Goal: Transaction & Acquisition: Purchase product/service

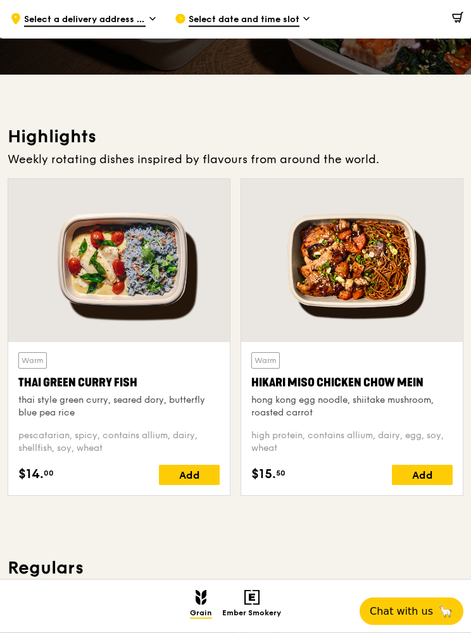
scroll to position [301, 0]
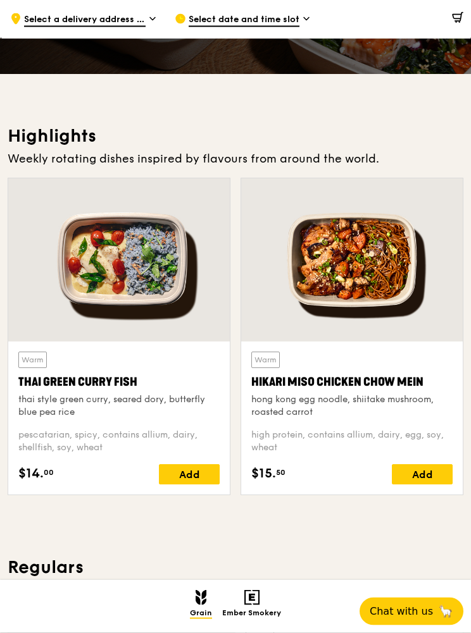
click at [66, 254] on div at bounding box center [118, 260] width 221 height 163
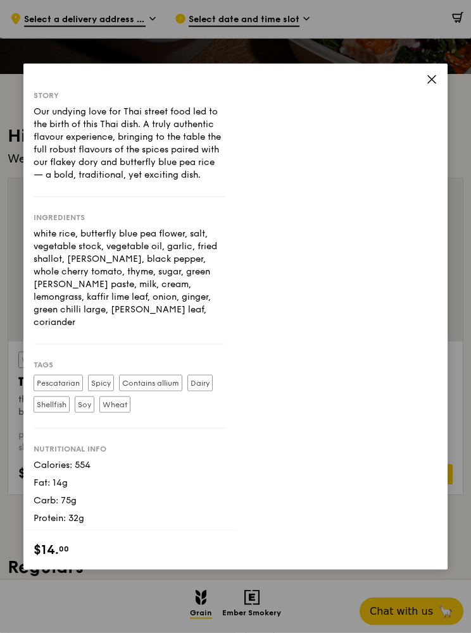
scroll to position [301, 0]
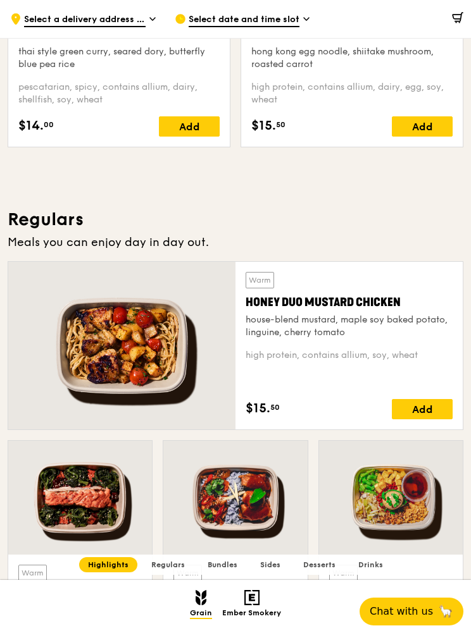
scroll to position [671, 0]
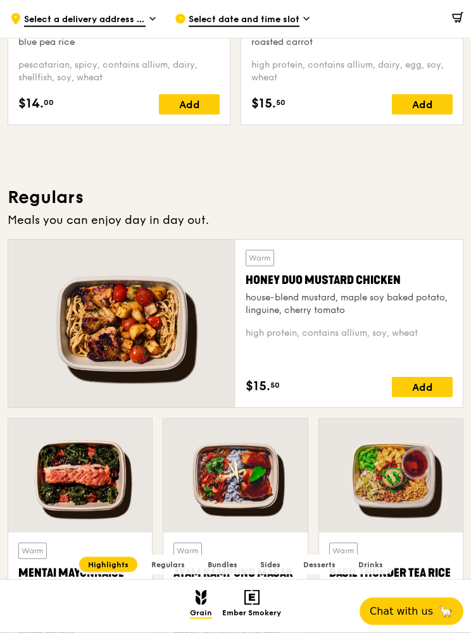
click at [409, 300] on div "house-blend mustard, maple soy baked potato, linguine, cherry tomato" at bounding box center [348, 304] width 207 height 25
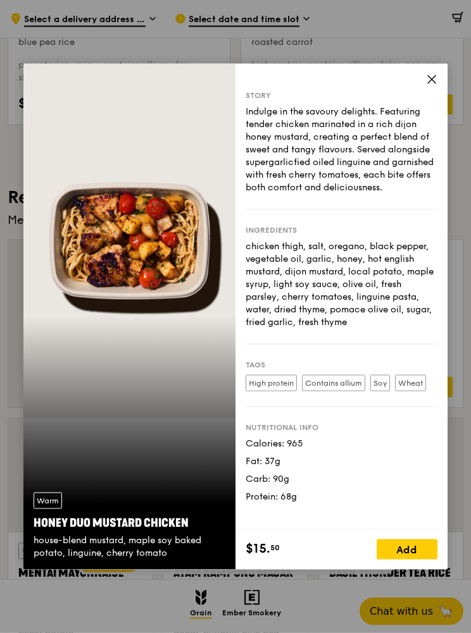
scroll to position [671, 0]
click at [431, 85] on icon at bounding box center [431, 79] width 11 height 11
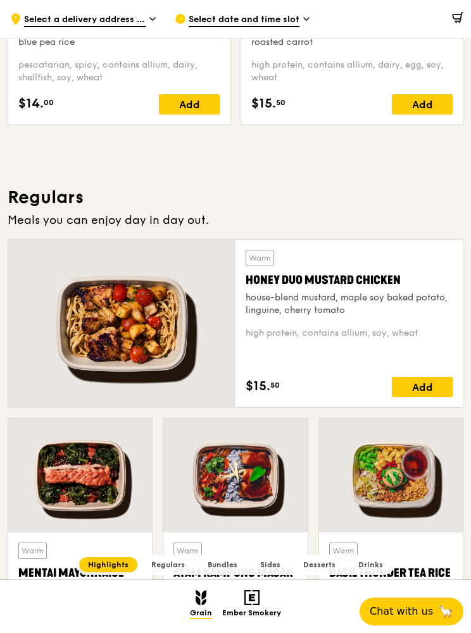
click at [432, 287] on div "Honey Duo Mustard Chicken" at bounding box center [348, 280] width 207 height 18
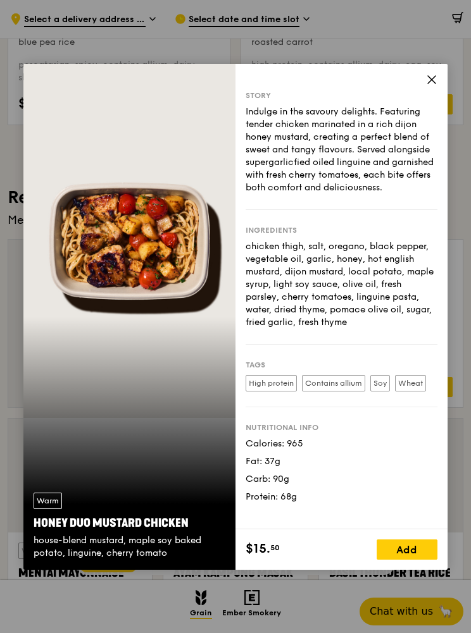
click at [426, 89] on span at bounding box center [431, 82] width 11 height 14
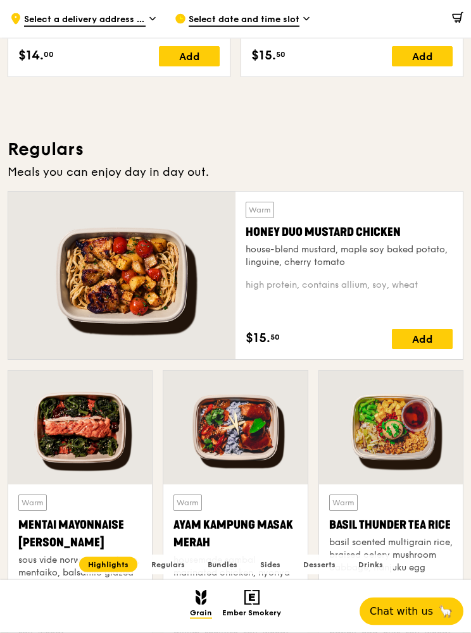
scroll to position [731, 0]
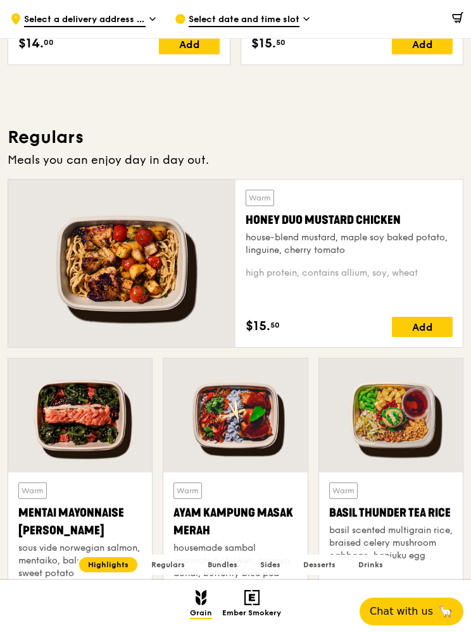
click at [132, 438] on div at bounding box center [80, 416] width 144 height 114
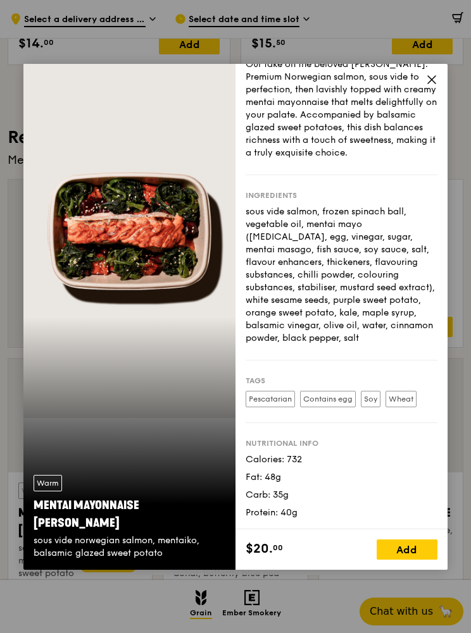
scroll to position [60, 0]
click at [431, 85] on icon at bounding box center [431, 79] width 11 height 11
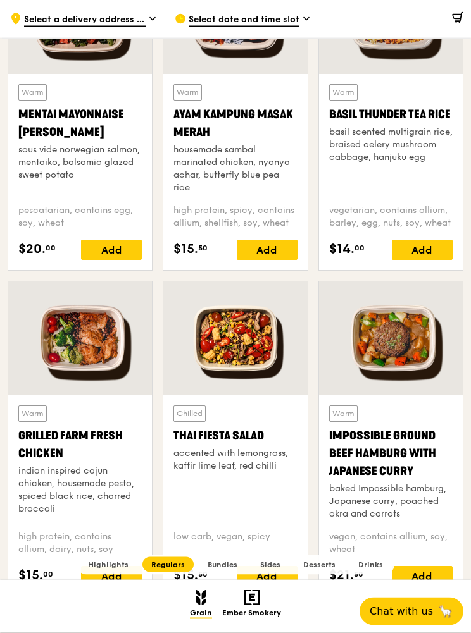
scroll to position [1108, 0]
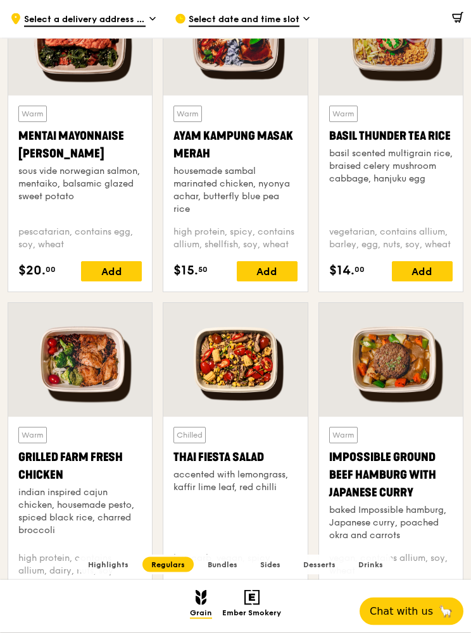
click at [289, 189] on div "housemade sambal marinated chicken, nyonya achar, butterfly blue pea rice" at bounding box center [234, 191] width 123 height 51
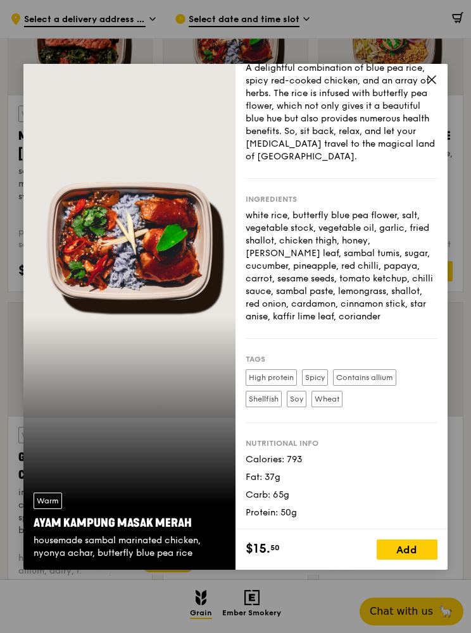
scroll to position [44, 0]
click at [405, 113] on div "A delightful combination of blue pea rice, spicy red-cooked chicken, and an arr…" at bounding box center [341, 112] width 192 height 101
click at [419, 112] on div "A delightful combination of blue pea rice, spicy red-cooked chicken, and an arr…" at bounding box center [341, 112] width 192 height 101
click at [433, 85] on icon at bounding box center [431, 79] width 11 height 11
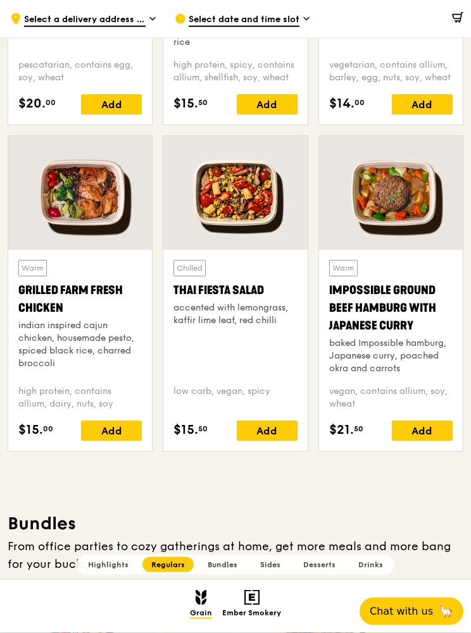
scroll to position [1276, 0]
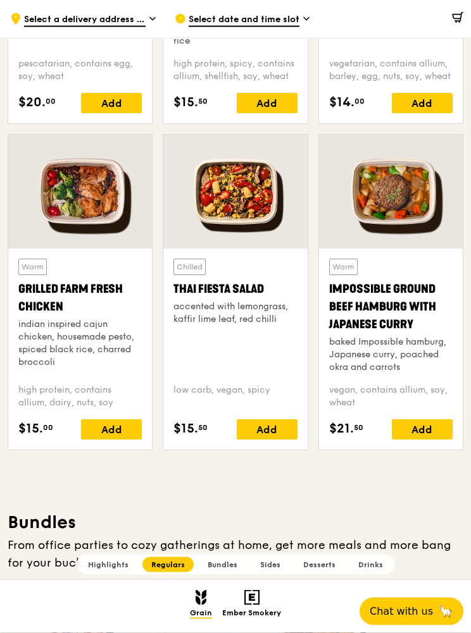
click at [279, 179] on div at bounding box center [235, 192] width 144 height 114
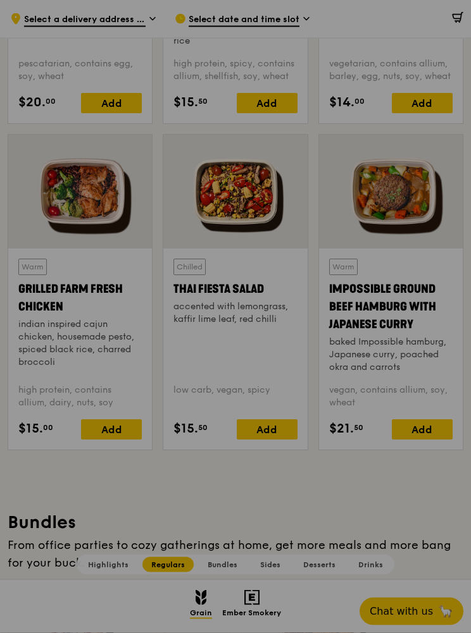
scroll to position [1277, 0]
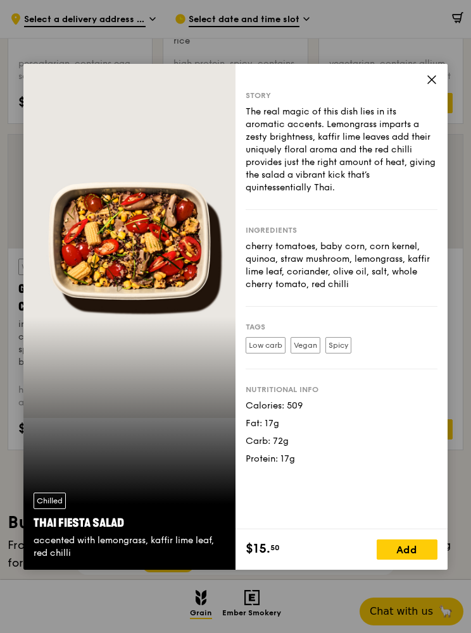
click at [430, 101] on div "Story" at bounding box center [341, 95] width 192 height 10
click at [428, 89] on span at bounding box center [431, 82] width 11 height 14
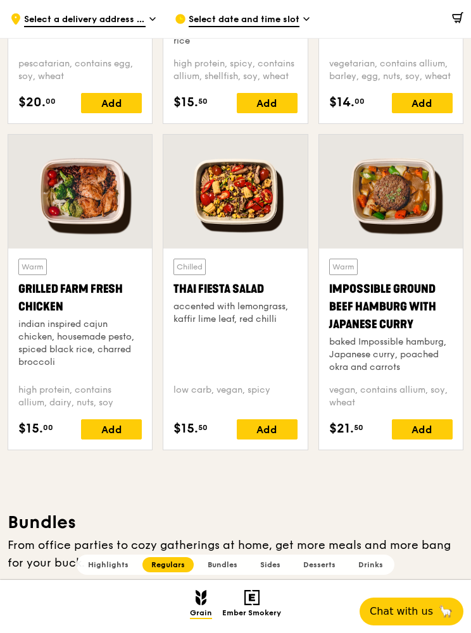
click at [145, 202] on div at bounding box center [80, 192] width 144 height 114
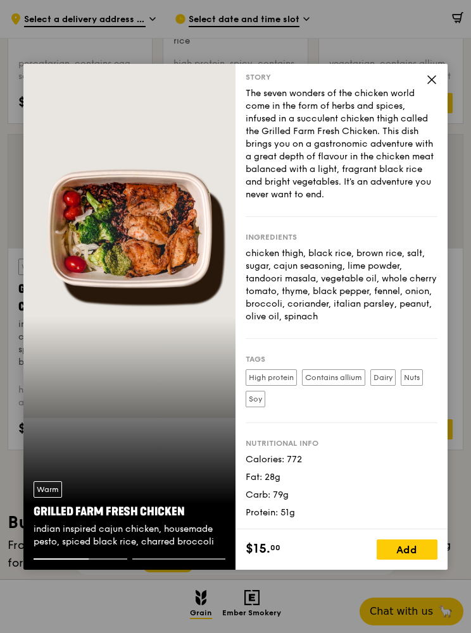
scroll to position [18, 0]
click at [430, 84] on icon at bounding box center [432, 80] width 8 height 8
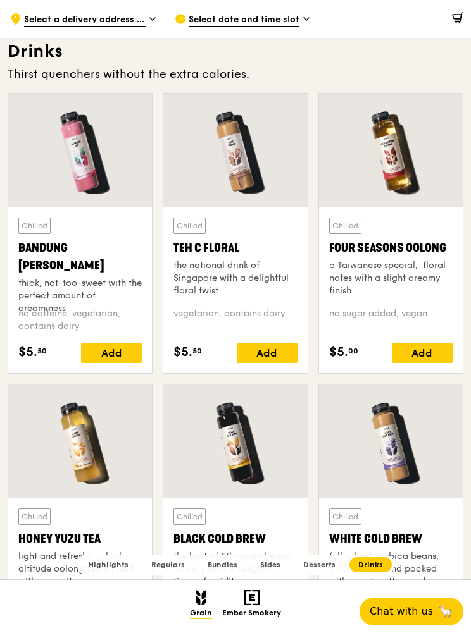
scroll to position [4112, 0]
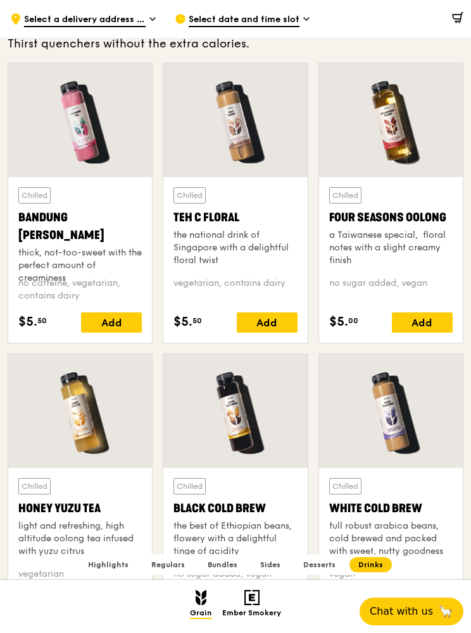
click at [292, 118] on div at bounding box center [235, 120] width 144 height 114
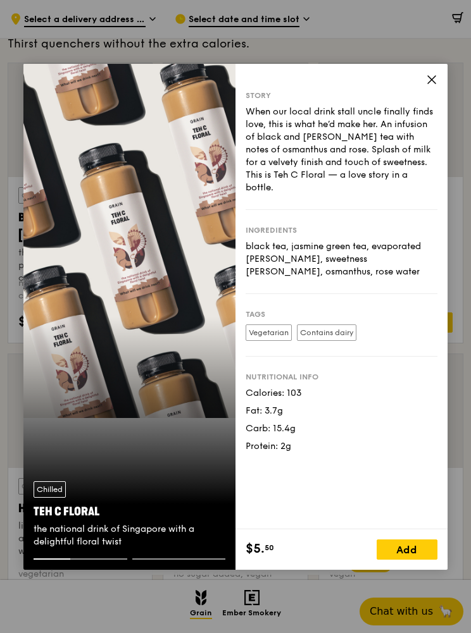
click at [427, 101] on div "Story" at bounding box center [341, 95] width 192 height 10
click at [426, 89] on span at bounding box center [431, 82] width 11 height 14
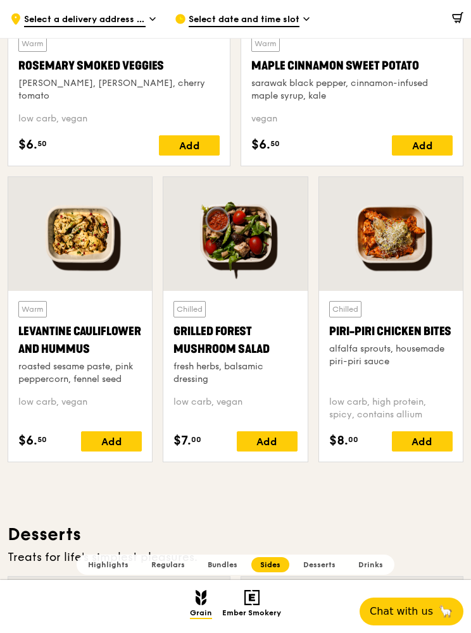
scroll to position [2882, 0]
click at [421, 257] on div at bounding box center [391, 235] width 144 height 114
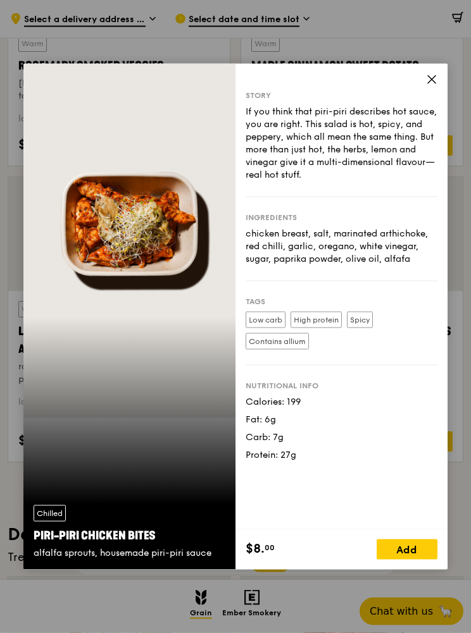
scroll to position [2883, 0]
click at [426, 85] on icon at bounding box center [431, 79] width 11 height 11
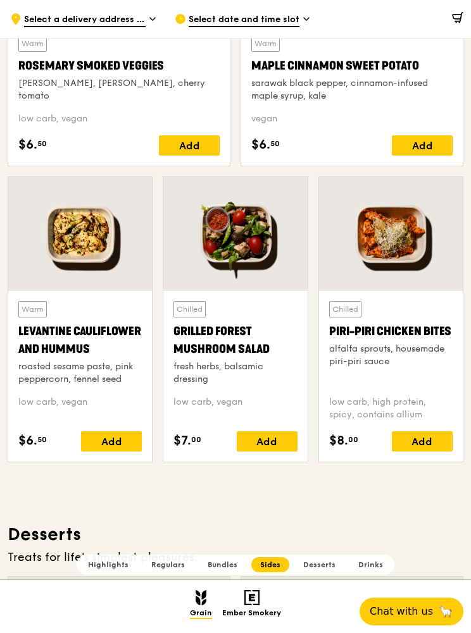
click at [394, 242] on div at bounding box center [391, 234] width 144 height 114
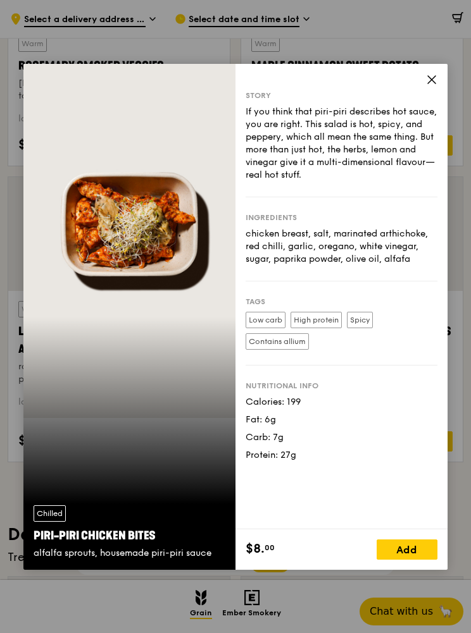
click at [428, 97] on div "Story If you think that piri-piri describes hot sauce, you are right. This sala…" at bounding box center [341, 297] width 212 height 466
click at [427, 85] on icon at bounding box center [431, 79] width 11 height 11
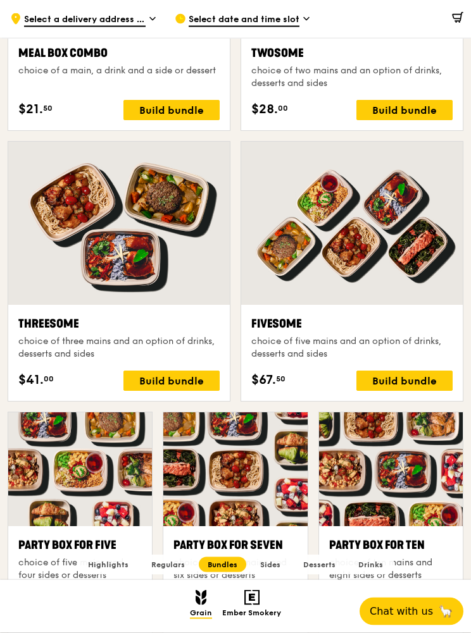
scroll to position [1975, 0]
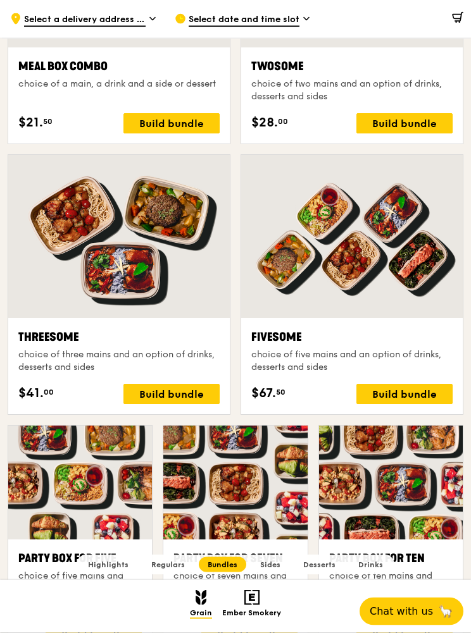
click at [431, 197] on div at bounding box center [351, 237] width 221 height 163
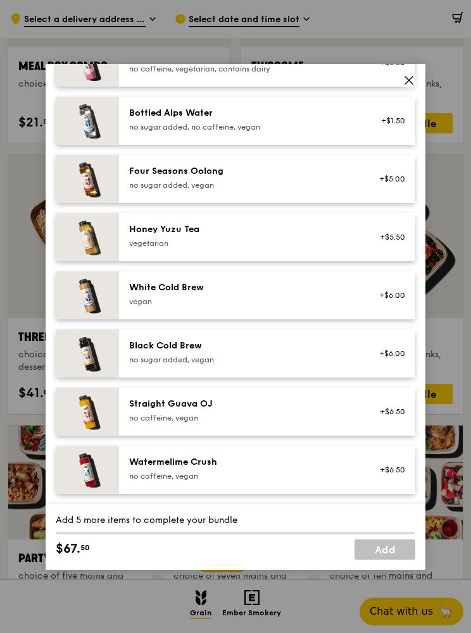
scroll to position [1443, 0]
click at [408, 89] on span at bounding box center [409, 80] width 18 height 18
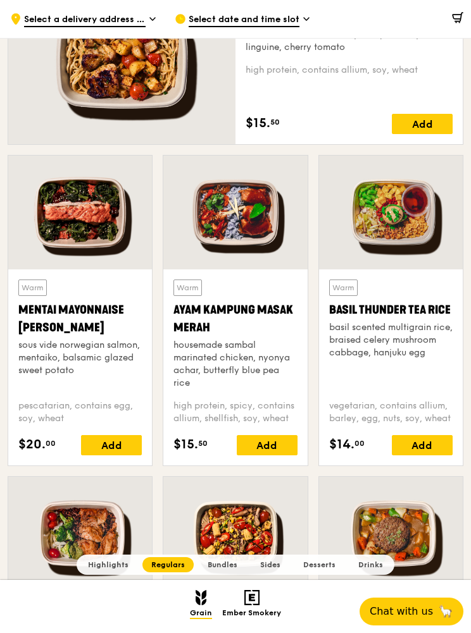
scroll to position [927, 0]
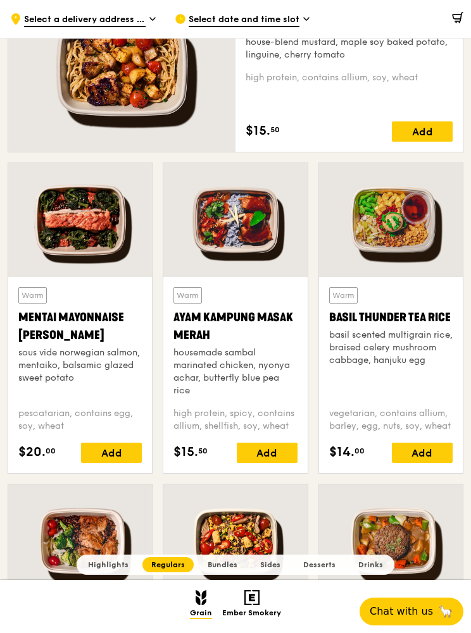
click at [425, 227] on div at bounding box center [391, 220] width 144 height 114
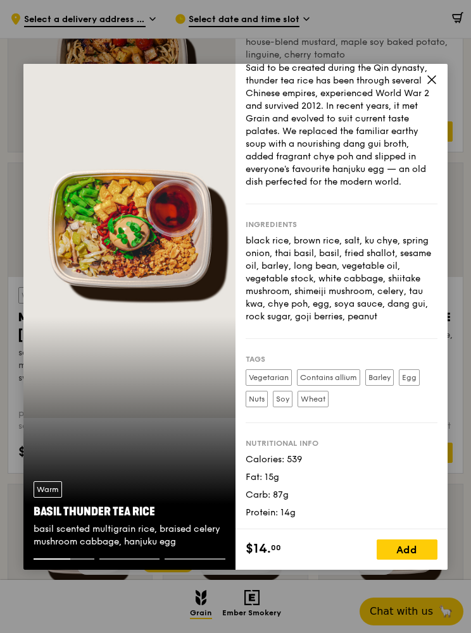
scroll to position [44, 0]
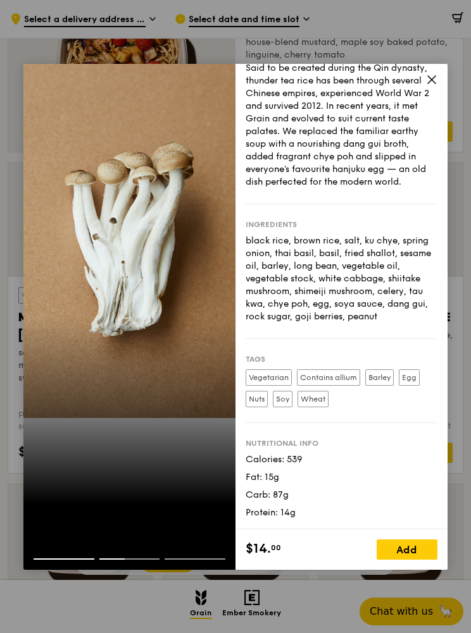
click at [439, 98] on div "Story Said to be created during the Qin dynasty, thunder tea rice has been thro…" at bounding box center [341, 297] width 212 height 466
click at [435, 85] on icon at bounding box center [431, 79] width 11 height 11
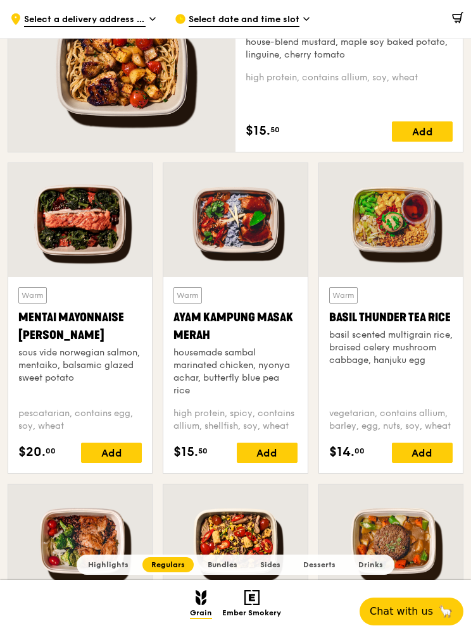
click at [281, 216] on div at bounding box center [235, 220] width 144 height 114
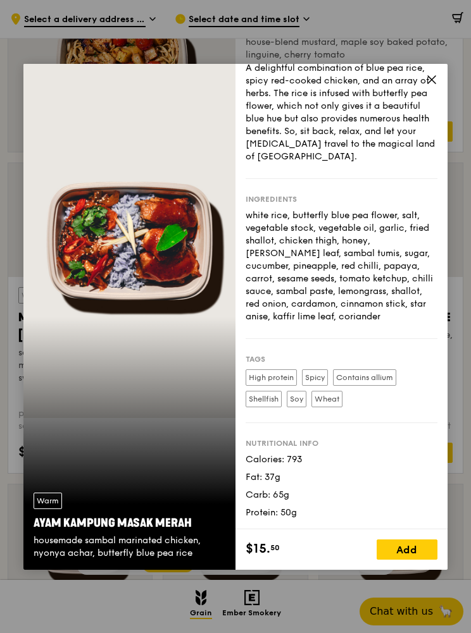
click at [436, 89] on span at bounding box center [431, 82] width 11 height 14
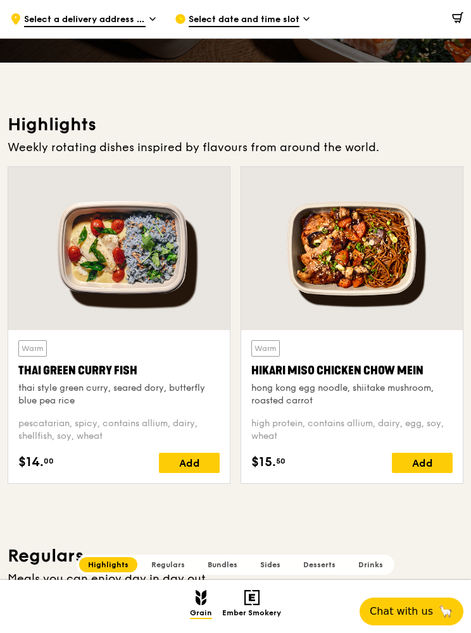
scroll to position [218, 0]
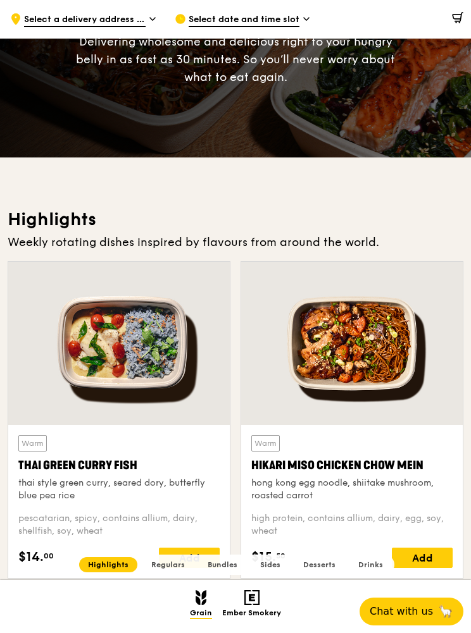
click at [422, 325] on div at bounding box center [351, 343] width 221 height 163
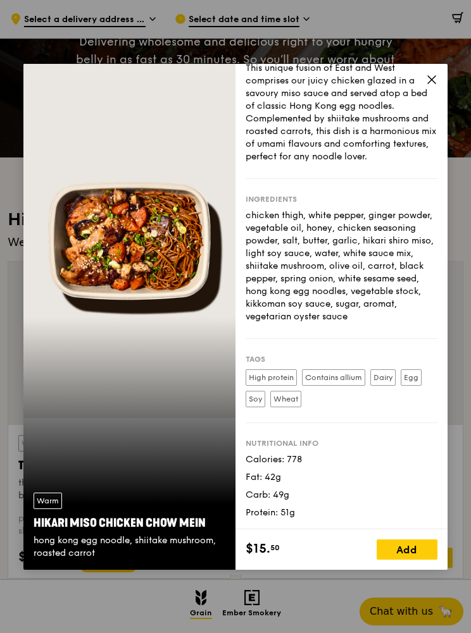
scroll to position [44, 0]
click at [438, 101] on div "Story This unique fusion of East and West comprises our juicy chicken glazed in…" at bounding box center [341, 297] width 212 height 466
click at [437, 85] on icon at bounding box center [431, 79] width 11 height 11
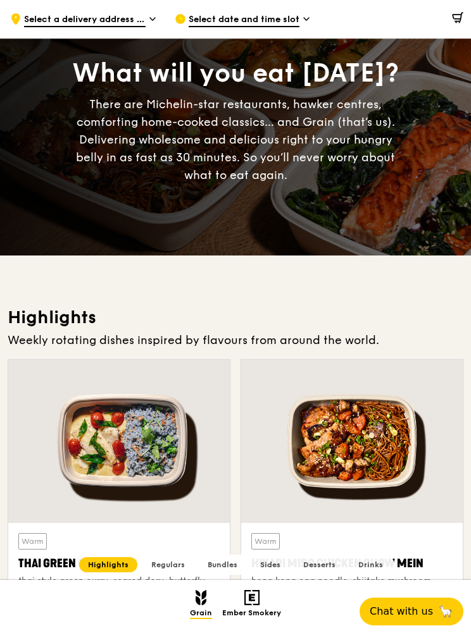
scroll to position [119, 0]
click at [114, 425] on div at bounding box center [118, 442] width 221 height 163
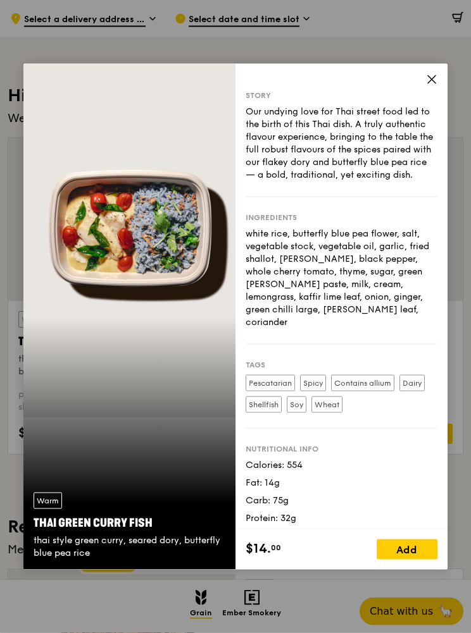
scroll to position [342, 0]
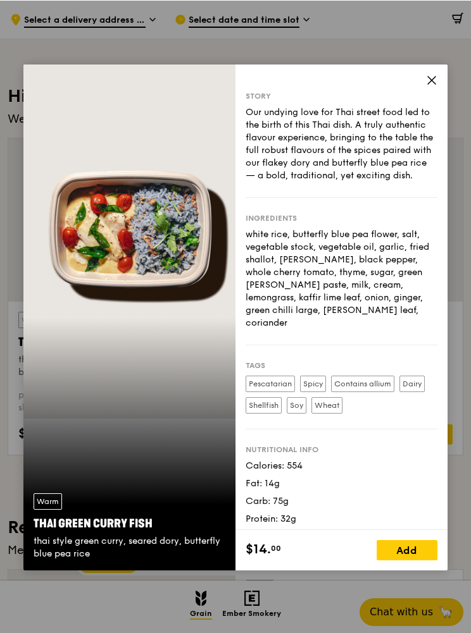
click at [438, 99] on div "Story Our undying love for Thai street food led to the birth of this Thai dish.…" at bounding box center [341, 297] width 212 height 466
click at [418, 101] on div "Story Our undying love for Thai street food led to the birth of this Thai dish.…" at bounding box center [341, 297] width 212 height 466
click at [421, 109] on div "Story Our undying love for Thai street food led to the birth of this Thai dish.…" at bounding box center [341, 297] width 212 height 466
click at [428, 85] on icon at bounding box center [431, 79] width 11 height 11
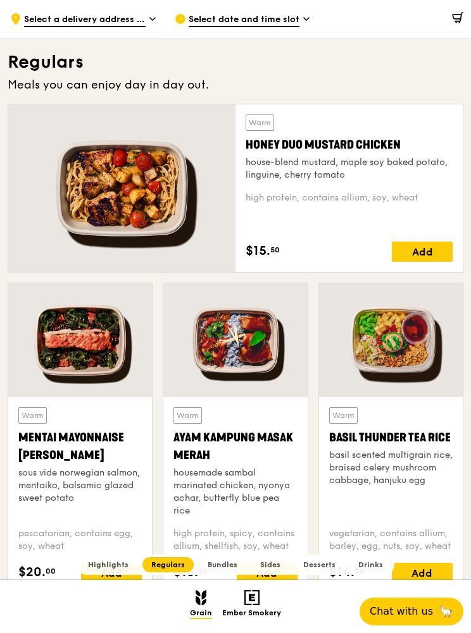
scroll to position [847, 0]
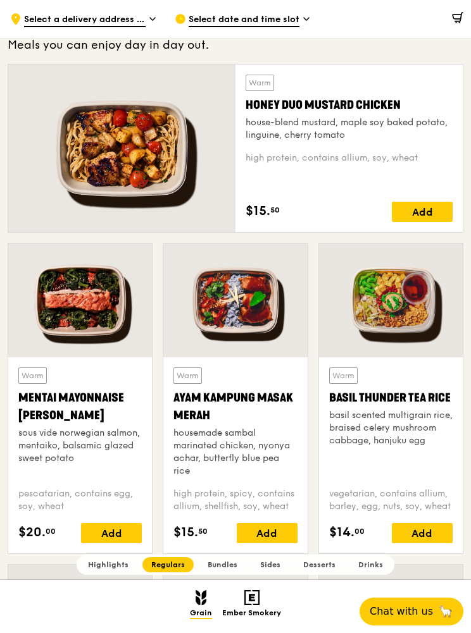
click at [89, 149] on div at bounding box center [121, 149] width 227 height 168
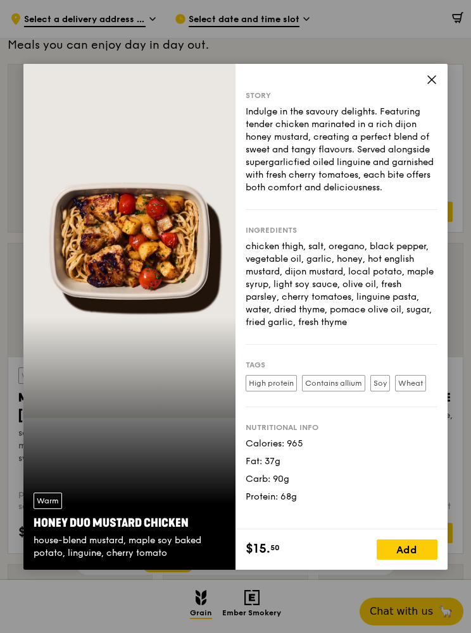
click at [418, 94] on div "Story Indulge in the savoury delights. Featuring tender chicken marinated in a …" at bounding box center [341, 297] width 212 height 466
click at [435, 85] on icon at bounding box center [431, 79] width 11 height 11
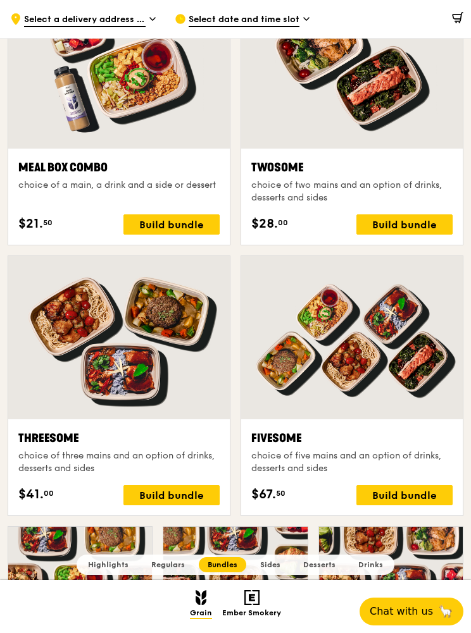
scroll to position [1944, 0]
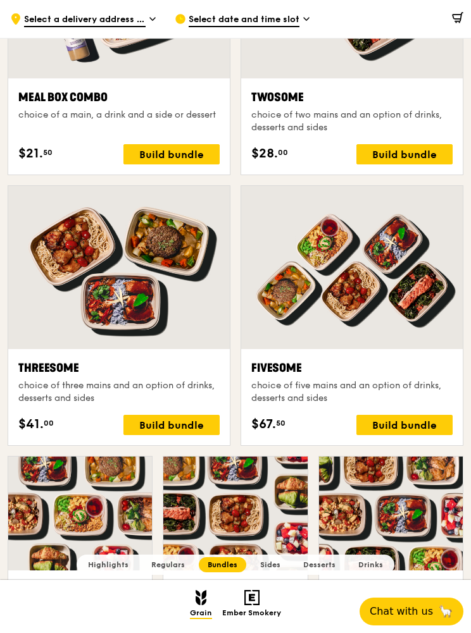
click at [424, 276] on div at bounding box center [351, 267] width 221 height 163
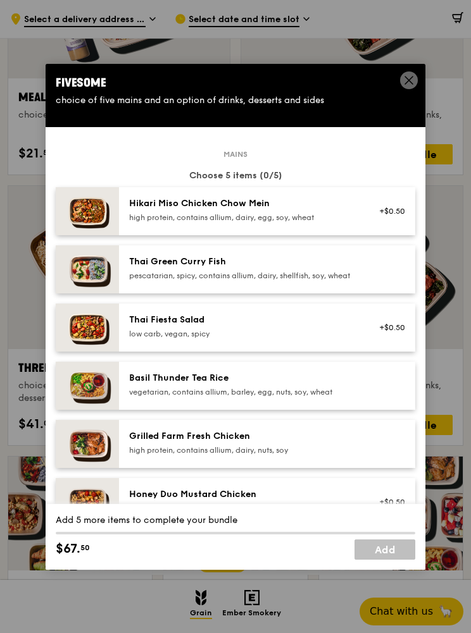
click at [399, 216] on div "+$0.50" at bounding box center [388, 211] width 34 height 10
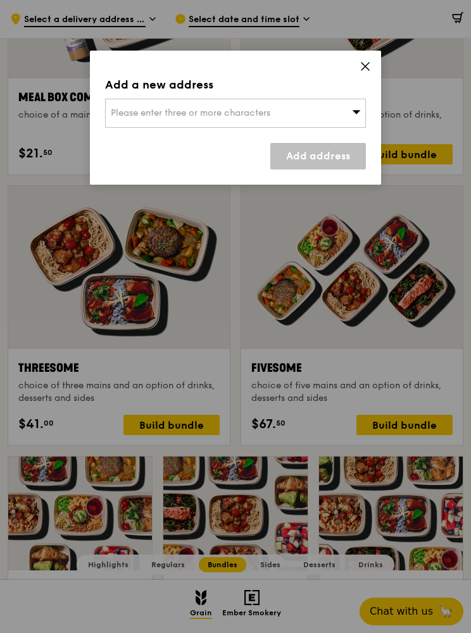
click at [361, 114] on div "Please enter three or more characters" at bounding box center [235, 113] width 261 height 29
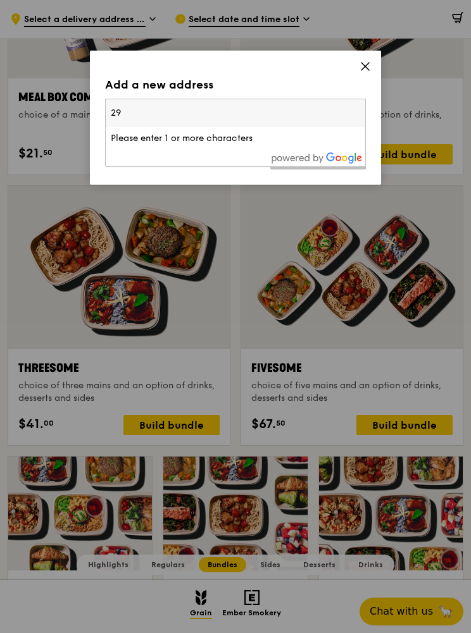
type input "299"
type input "[EMAIL_ADDRESS][DOMAIN_NAME]"
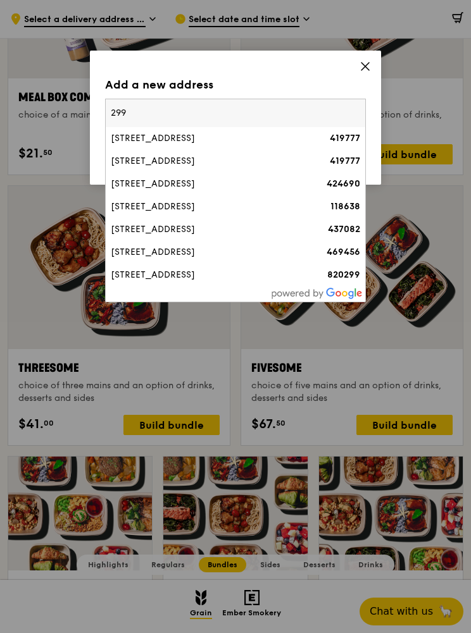
type input "299528"
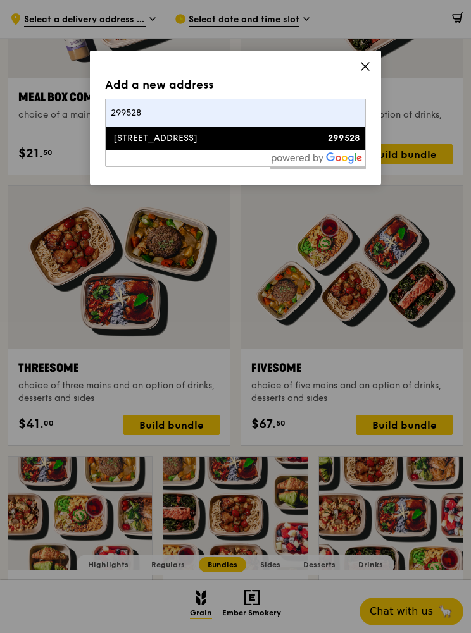
click at [276, 141] on div "[STREET_ADDRESS]" at bounding box center [204, 138] width 187 height 13
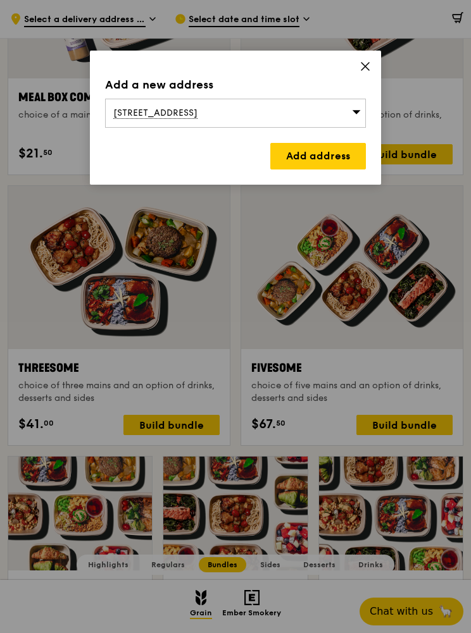
click at [326, 159] on link "Add address" at bounding box center [318, 156] width 96 height 27
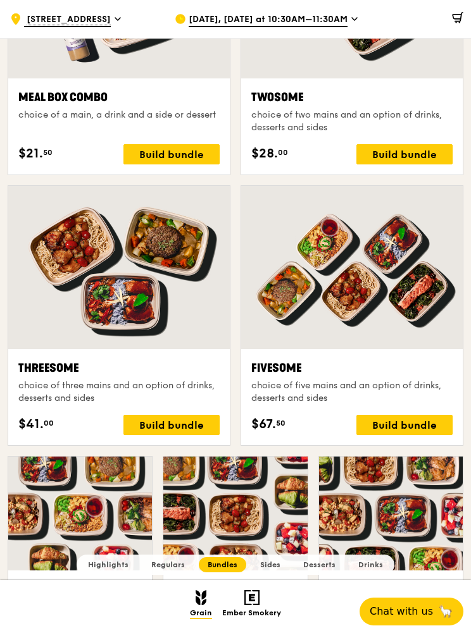
click at [366, 319] on div at bounding box center [351, 267] width 221 height 163
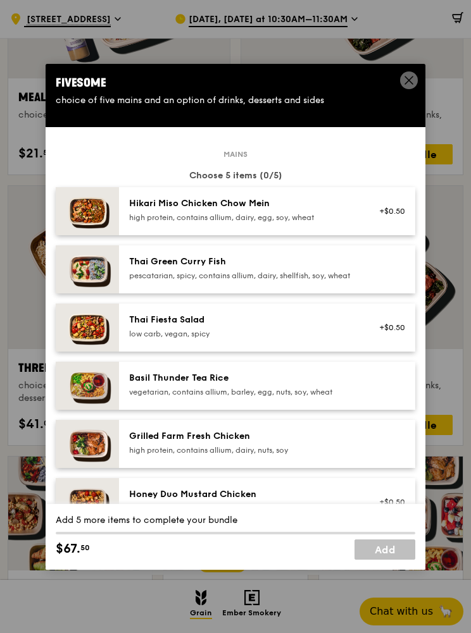
click at [325, 235] on div "Hikari Miso Chicken Chow Mein high protein, contains allium, dairy, egg, soy, w…" at bounding box center [267, 211] width 296 height 48
click at [285, 281] on div "pescatarian, spicy, contains allium, dairy, shellfish, soy, wheat" at bounding box center [242, 276] width 227 height 10
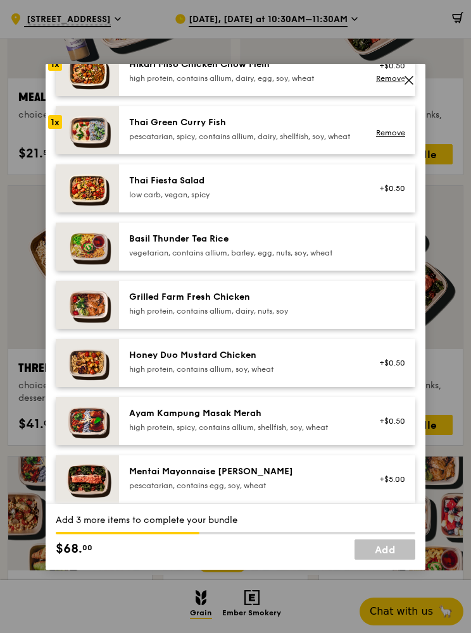
scroll to position [147, 0]
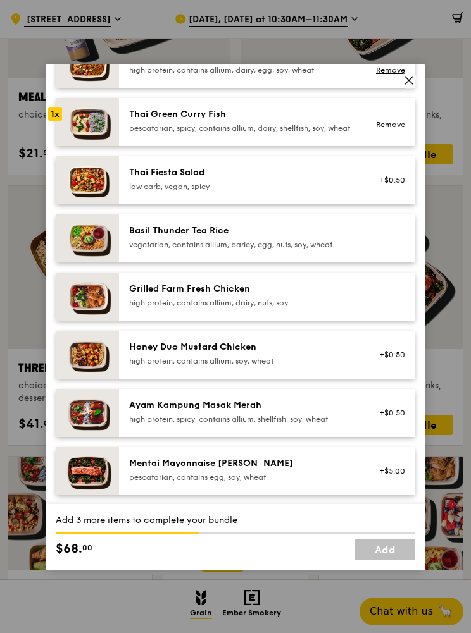
click at [335, 263] on div "Basil Thunder Tea Rice vegetarian, contains allium, barley, egg, nuts, soy, whe…" at bounding box center [267, 238] width 296 height 48
click at [286, 366] on div "high protein, contains allium, soy, wheat" at bounding box center [242, 361] width 227 height 10
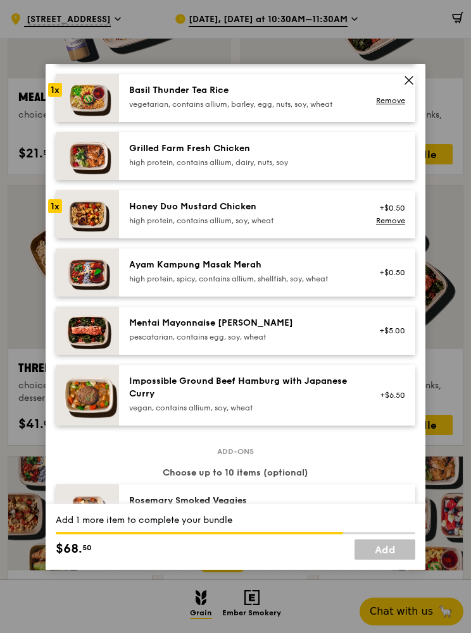
scroll to position [287, 0]
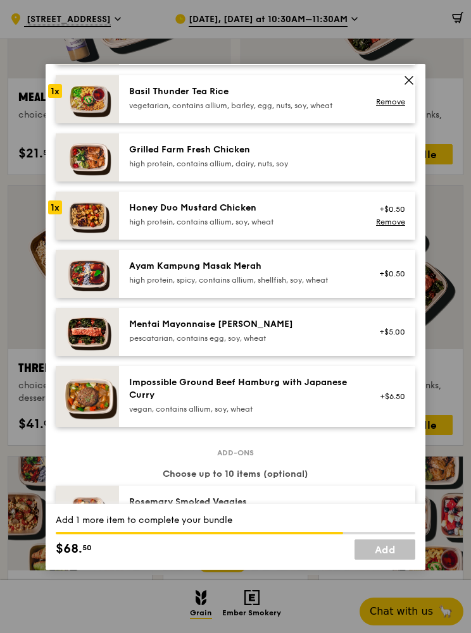
click at [345, 171] on div "Grilled Farm Fresh Chicken high protein, contains allium, dairy, nuts, soy" at bounding box center [242, 158] width 242 height 28
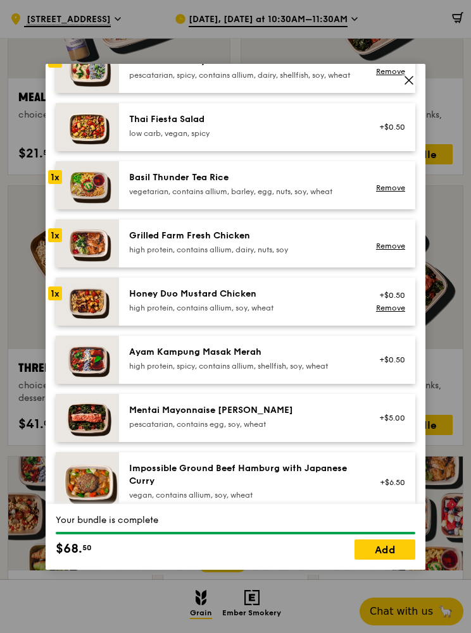
scroll to position [203, 0]
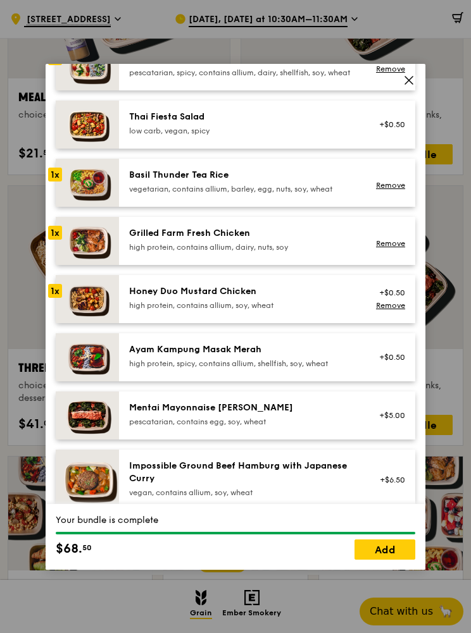
click at [394, 560] on link "Add" at bounding box center [384, 550] width 61 height 20
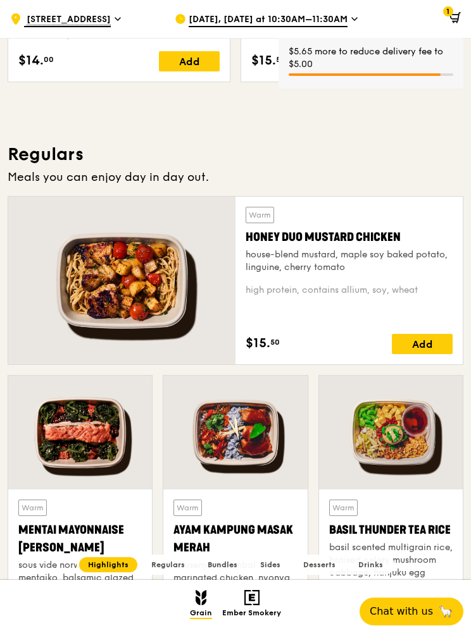
scroll to position [712, 0]
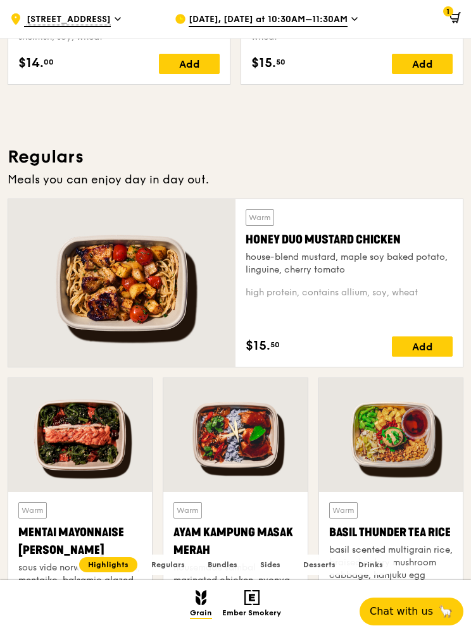
click at [466, 11] on div "$74.10 1" at bounding box center [400, 19] width 141 height 38
click at [454, 11] on span at bounding box center [452, 19] width 16 height 25
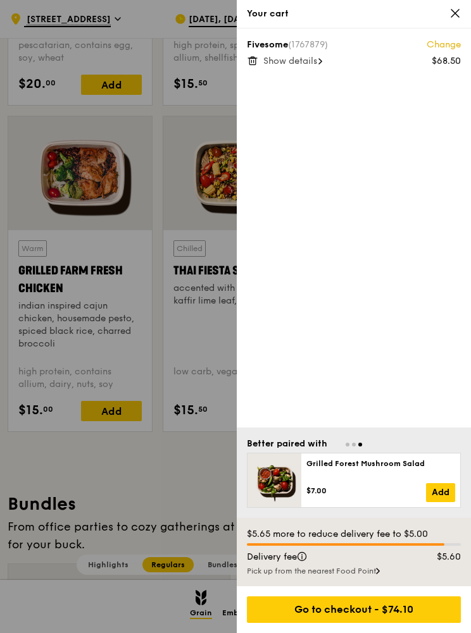
scroll to position [1276, 0]
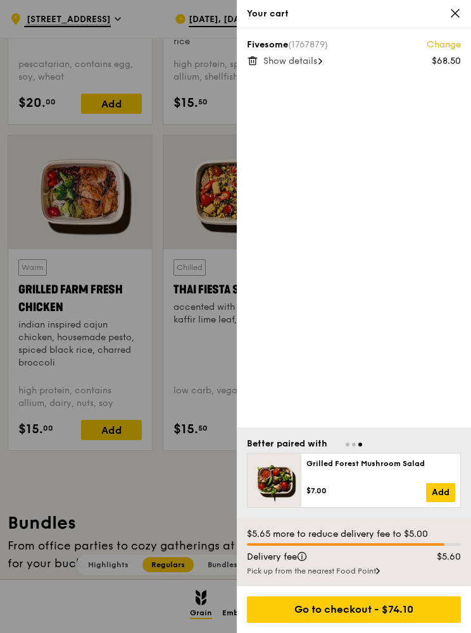
click at [437, 623] on div "Go to checkout - $74.10" at bounding box center [354, 610] width 214 height 27
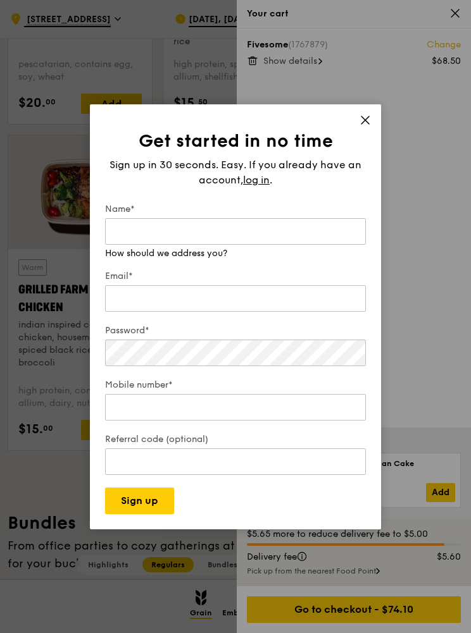
click at [359, 129] on span at bounding box center [364, 122] width 11 height 14
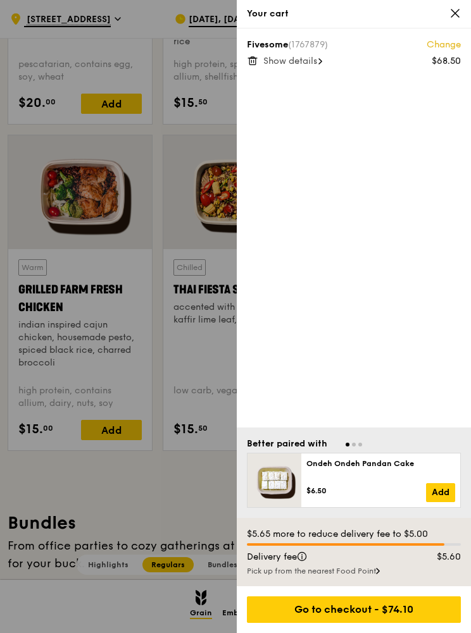
click at [386, 576] on div "Pick up from the nearest Food Point" at bounding box center [354, 571] width 214 height 10
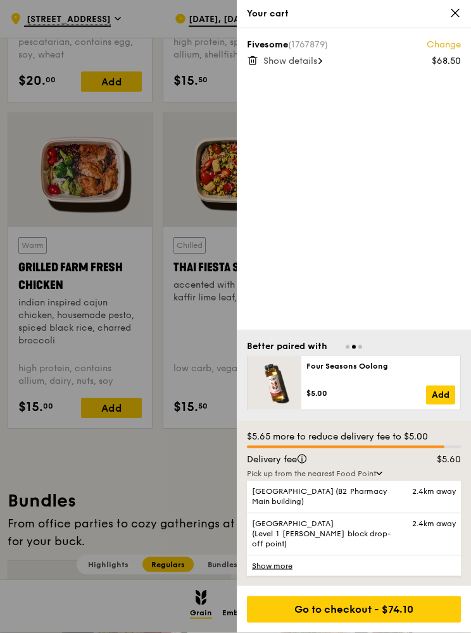
scroll to position [1298, 0]
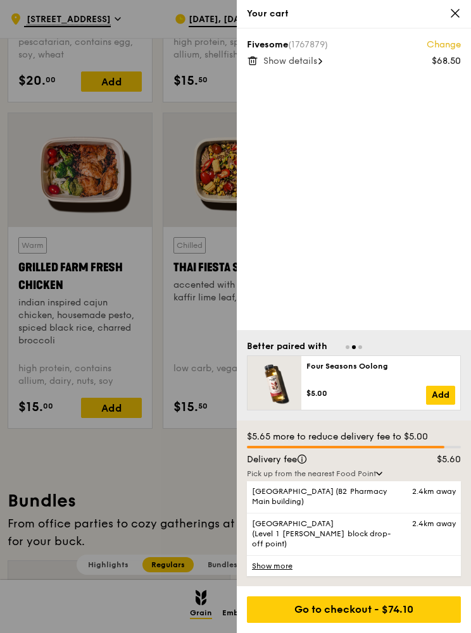
click at [290, 576] on link "Show more" at bounding box center [354, 565] width 214 height 21
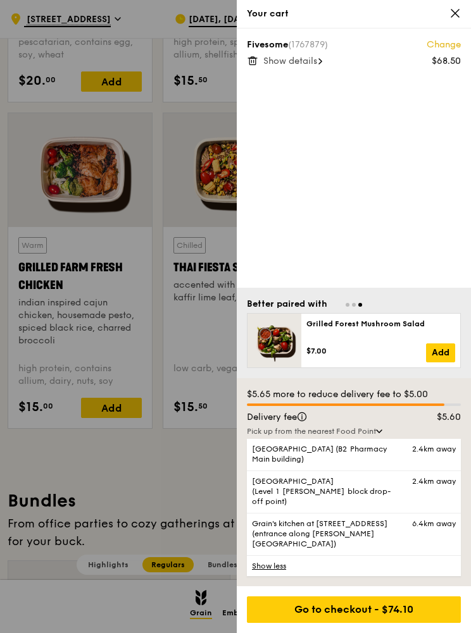
click at [376, 623] on div "Go to checkout - $74.10" at bounding box center [354, 610] width 214 height 27
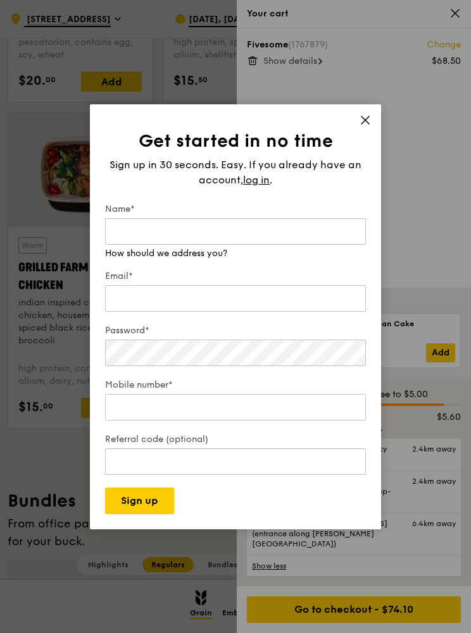
click at [349, 152] on h1 "Get started in no time" at bounding box center [235, 141] width 261 height 23
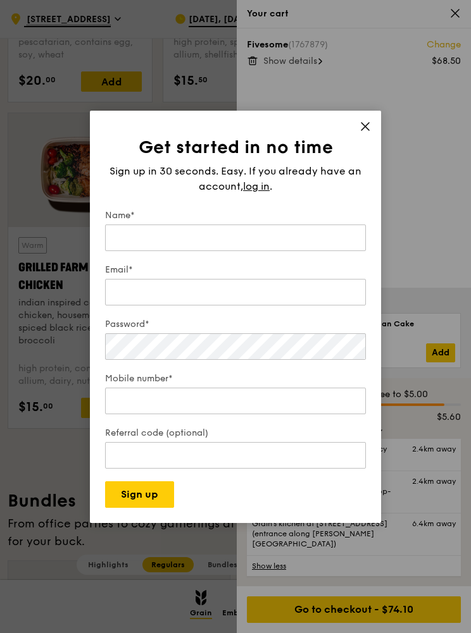
click at [353, 158] on div "Get started in no time Sign up in 30 seconds. Easy. If you already have an acco…" at bounding box center [235, 317] width 291 height 412
click at [362, 135] on span at bounding box center [364, 128] width 11 height 14
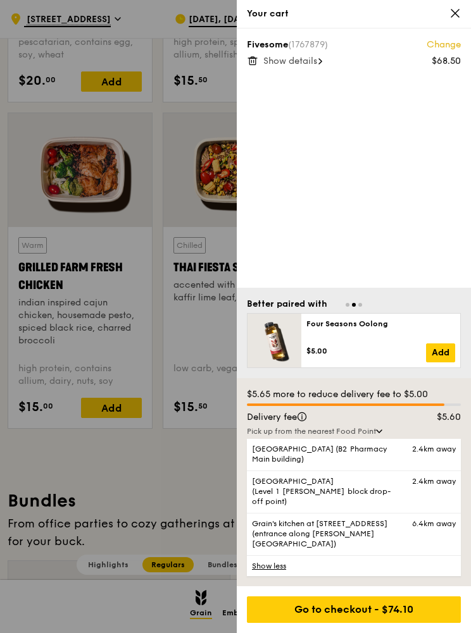
click at [458, 12] on icon at bounding box center [454, 13] width 11 height 11
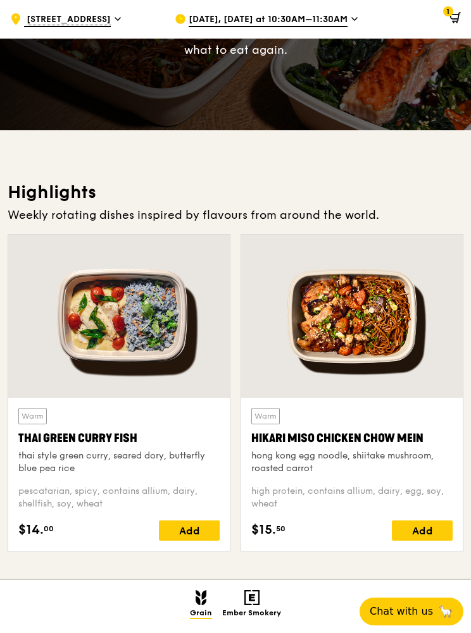
scroll to position [242, 0]
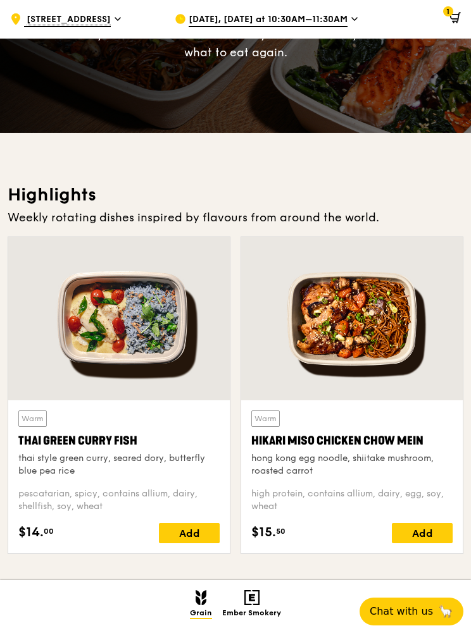
click at [197, 368] on div at bounding box center [118, 318] width 221 height 163
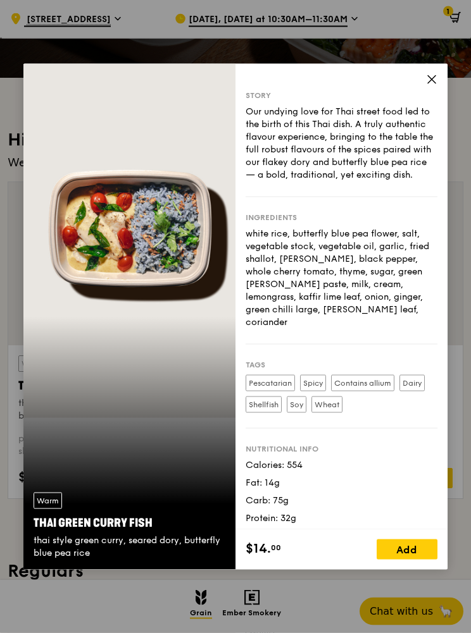
scroll to position [297, 0]
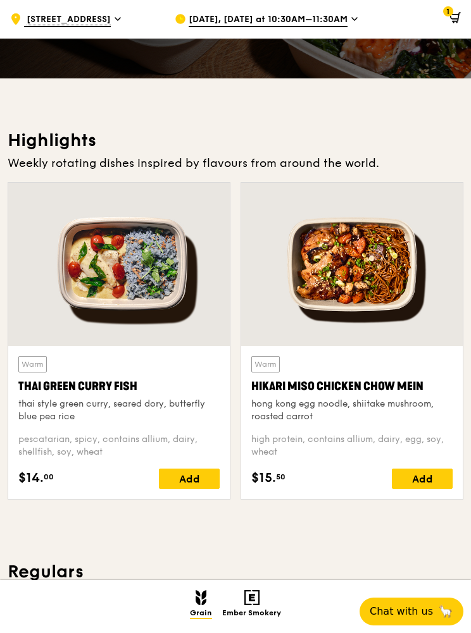
click at [461, 247] on div at bounding box center [351, 264] width 221 height 163
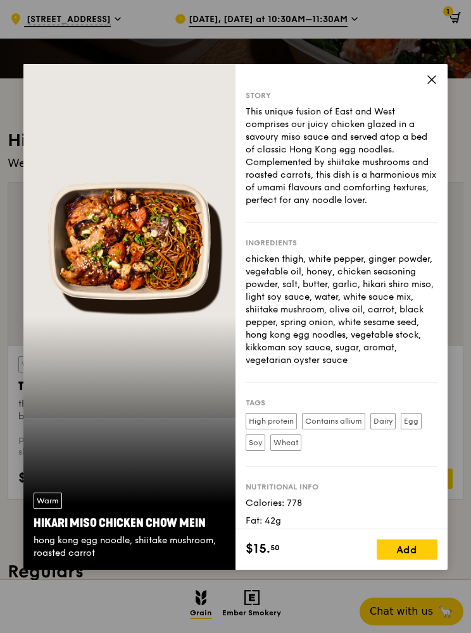
click at [392, 307] on div "chicken thigh, white pepper, ginger powder, vegetable oil, honey, chicken seaso…" at bounding box center [341, 310] width 192 height 114
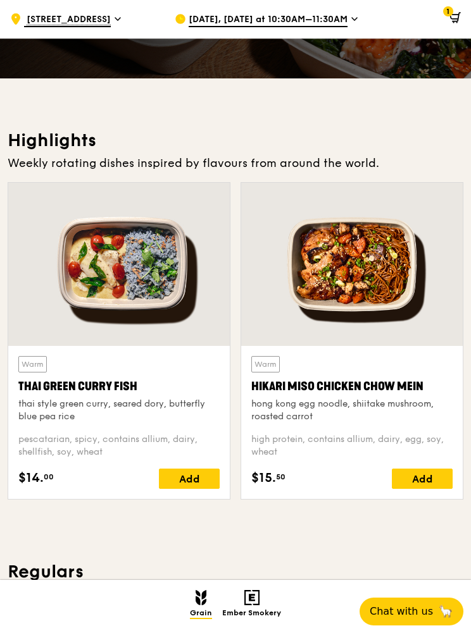
click at [461, 249] on div at bounding box center [351, 264] width 221 height 163
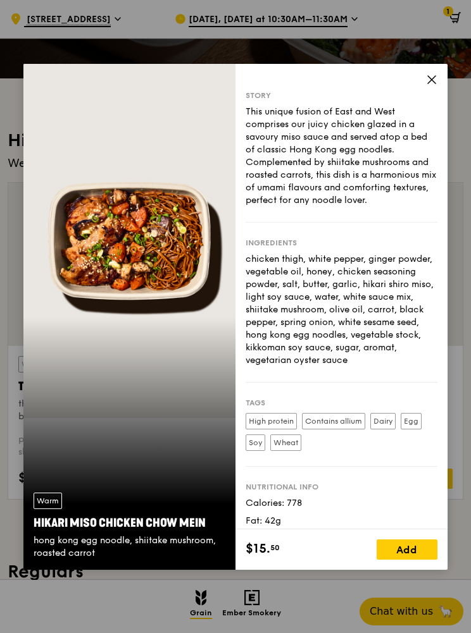
click at [438, 99] on div "Story This unique fusion of East and West comprises our juicy chicken glazed in…" at bounding box center [341, 297] width 212 height 466
click at [435, 85] on icon at bounding box center [431, 79] width 11 height 11
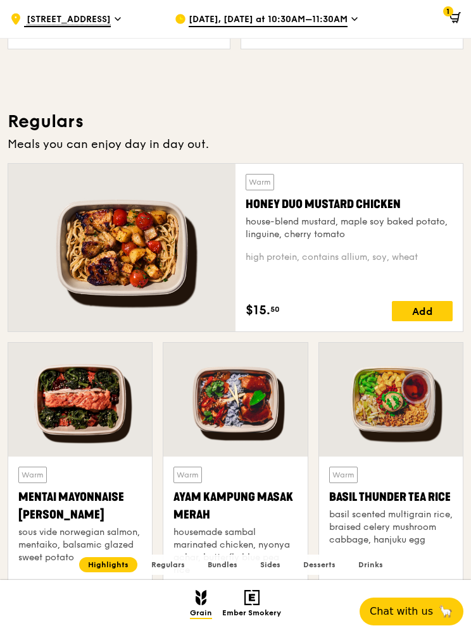
scroll to position [749, 0]
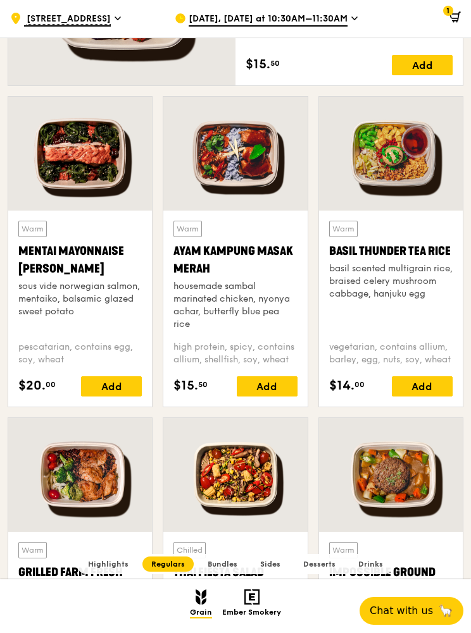
click at [61, 169] on div at bounding box center [80, 154] width 144 height 114
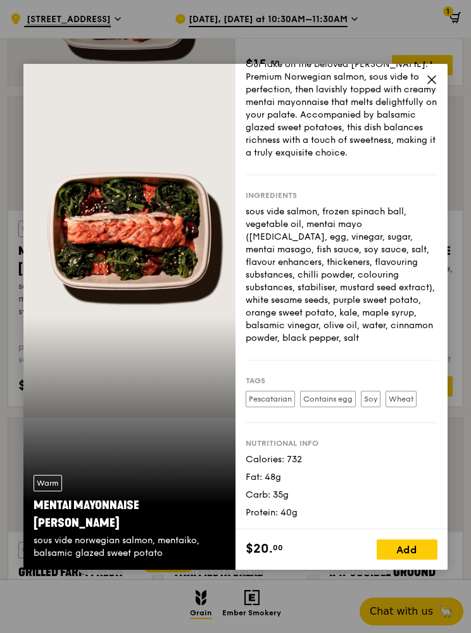
scroll to position [60, 0]
click at [436, 85] on icon at bounding box center [431, 79] width 11 height 11
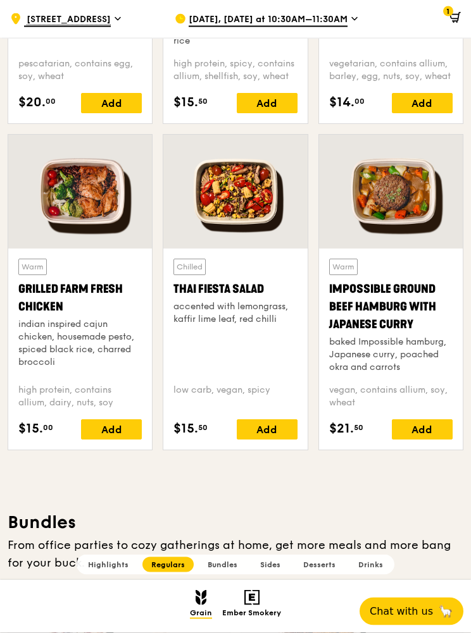
click at [273, 207] on div at bounding box center [235, 192] width 144 height 114
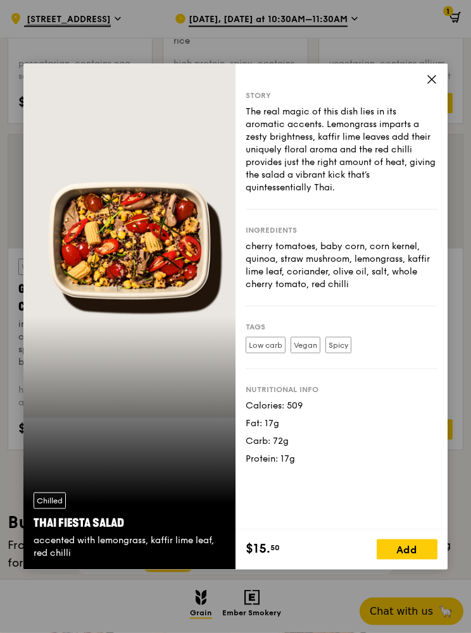
scroll to position [1277, 0]
click at [434, 85] on icon at bounding box center [431, 79] width 11 height 11
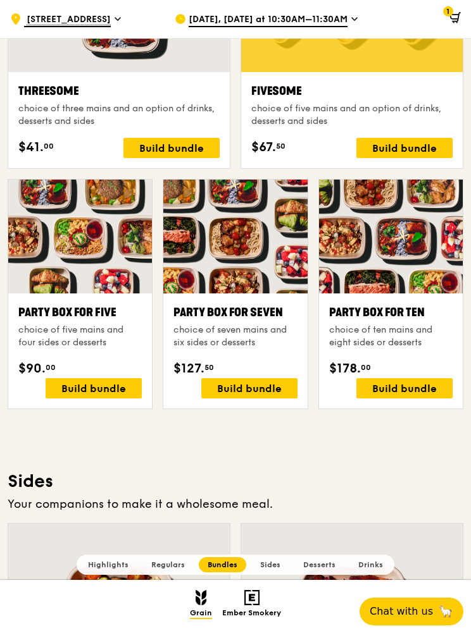
scroll to position [2275, 0]
